Goal: Find specific page/section: Find specific page/section

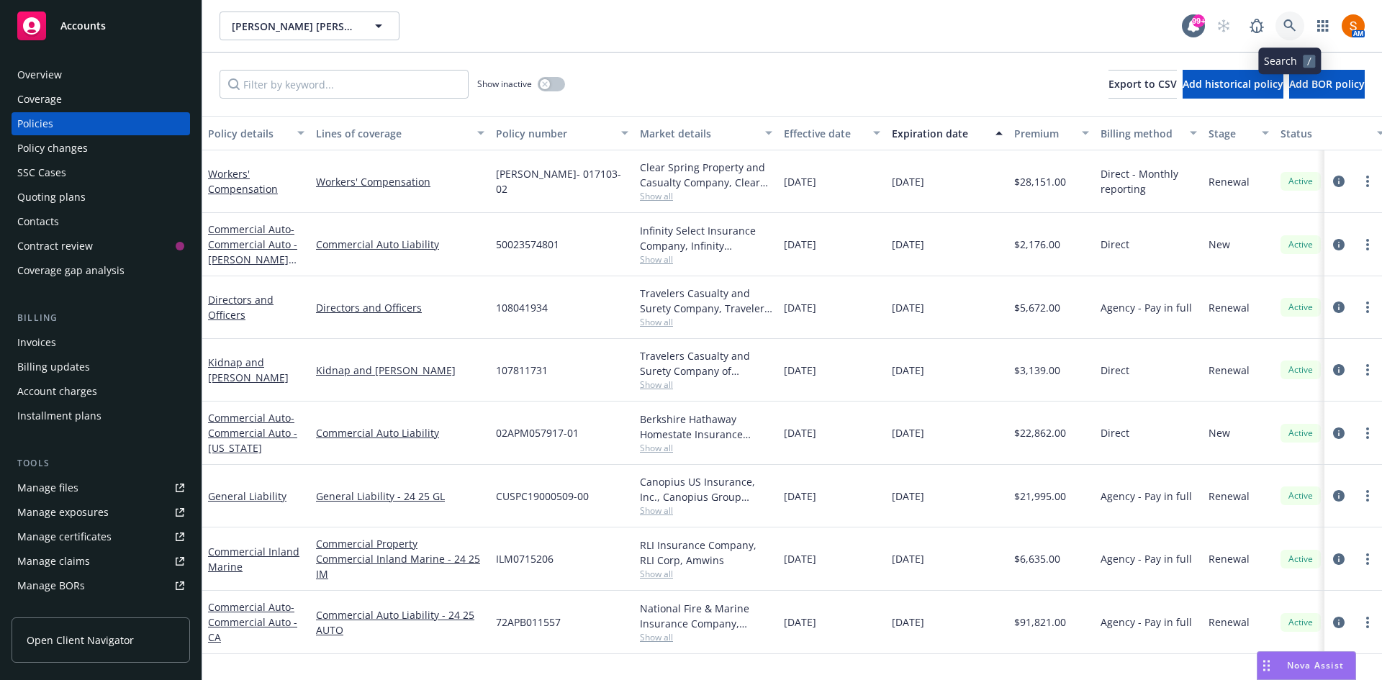
click at [1296, 32] on link at bounding box center [1290, 26] width 29 height 29
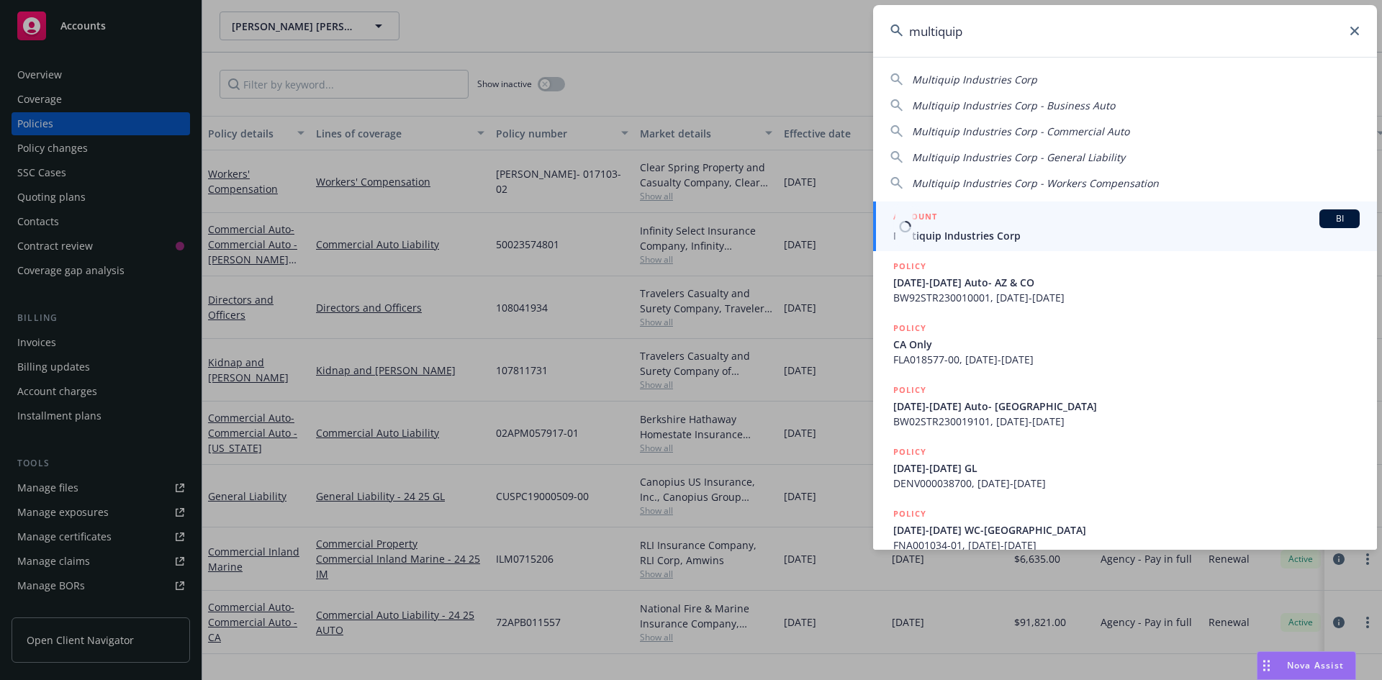
type input "multiquip"
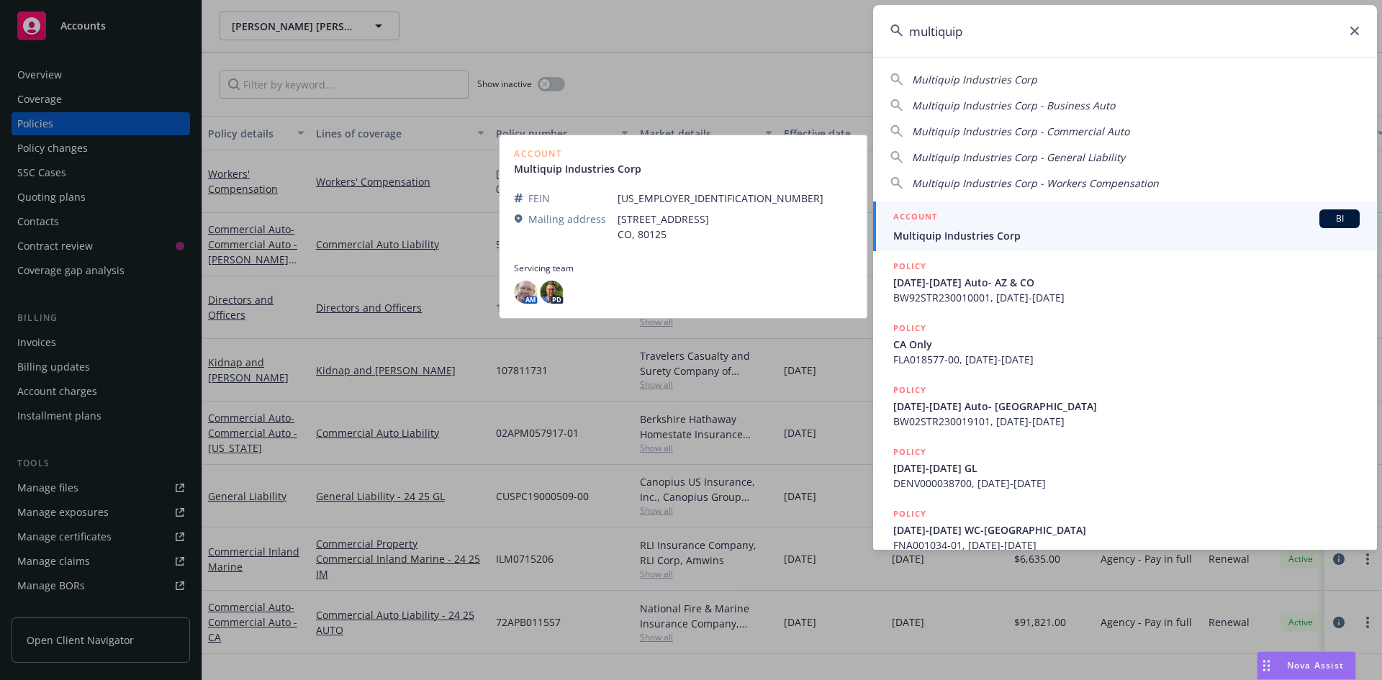
click at [1004, 238] on span "Multiquip Industries Corp" at bounding box center [1126, 235] width 466 height 15
